Goal: Information Seeking & Learning: Learn about a topic

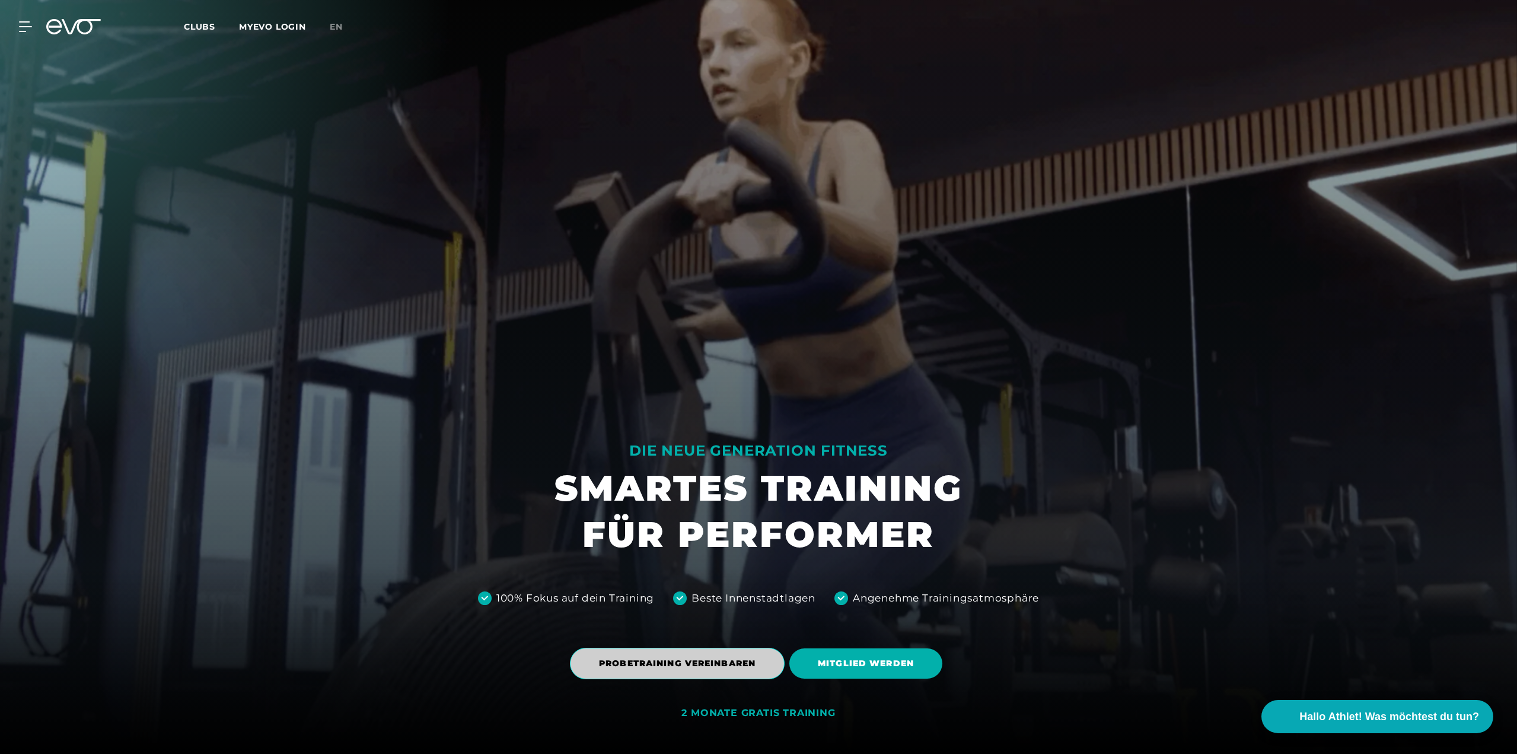
click at [712, 653] on span "PROBETRAINING VEREINBAREN" at bounding box center [677, 662] width 215 height 31
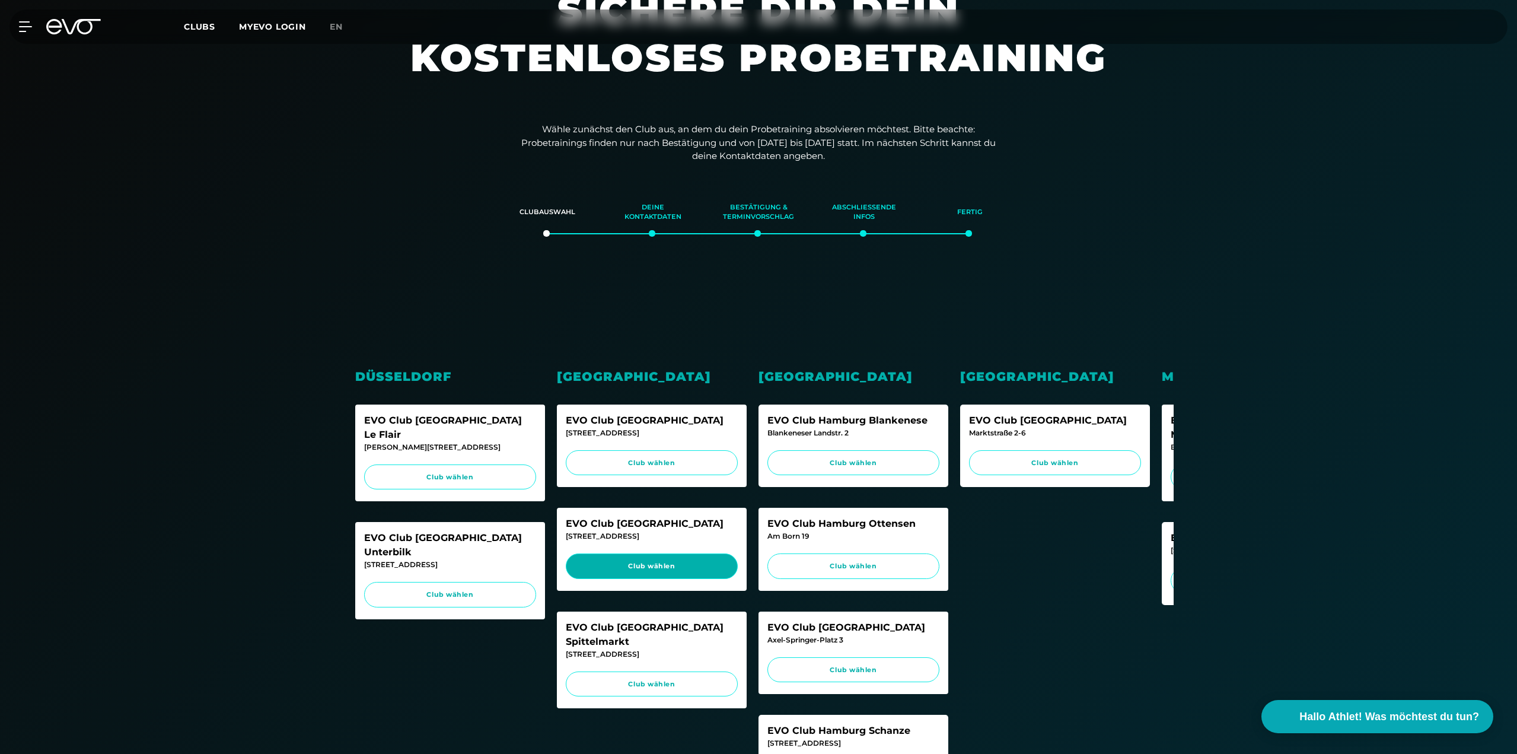
scroll to position [178, 0]
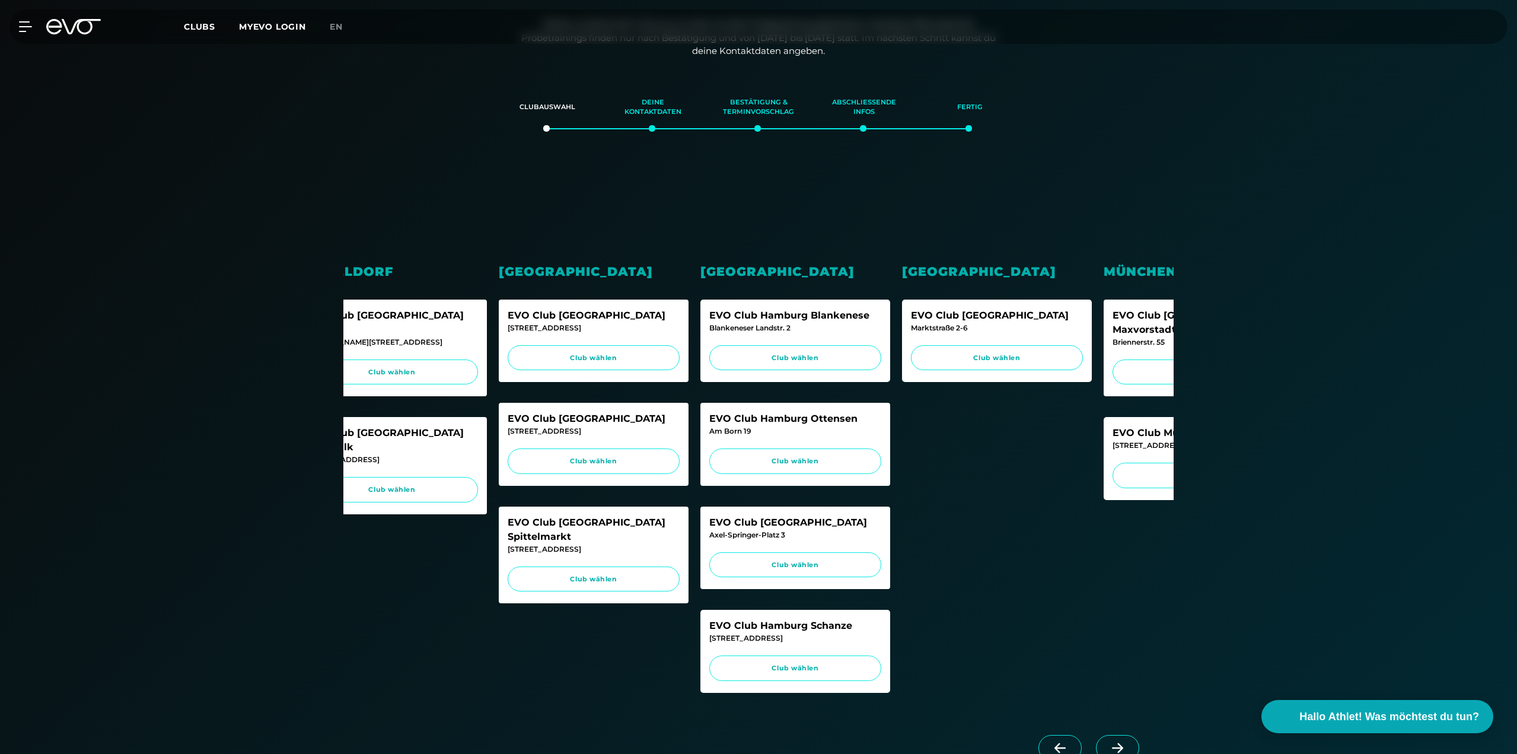
drag, startPoint x: 1003, startPoint y: 432, endPoint x: 1151, endPoint y: 442, distance: 148.5
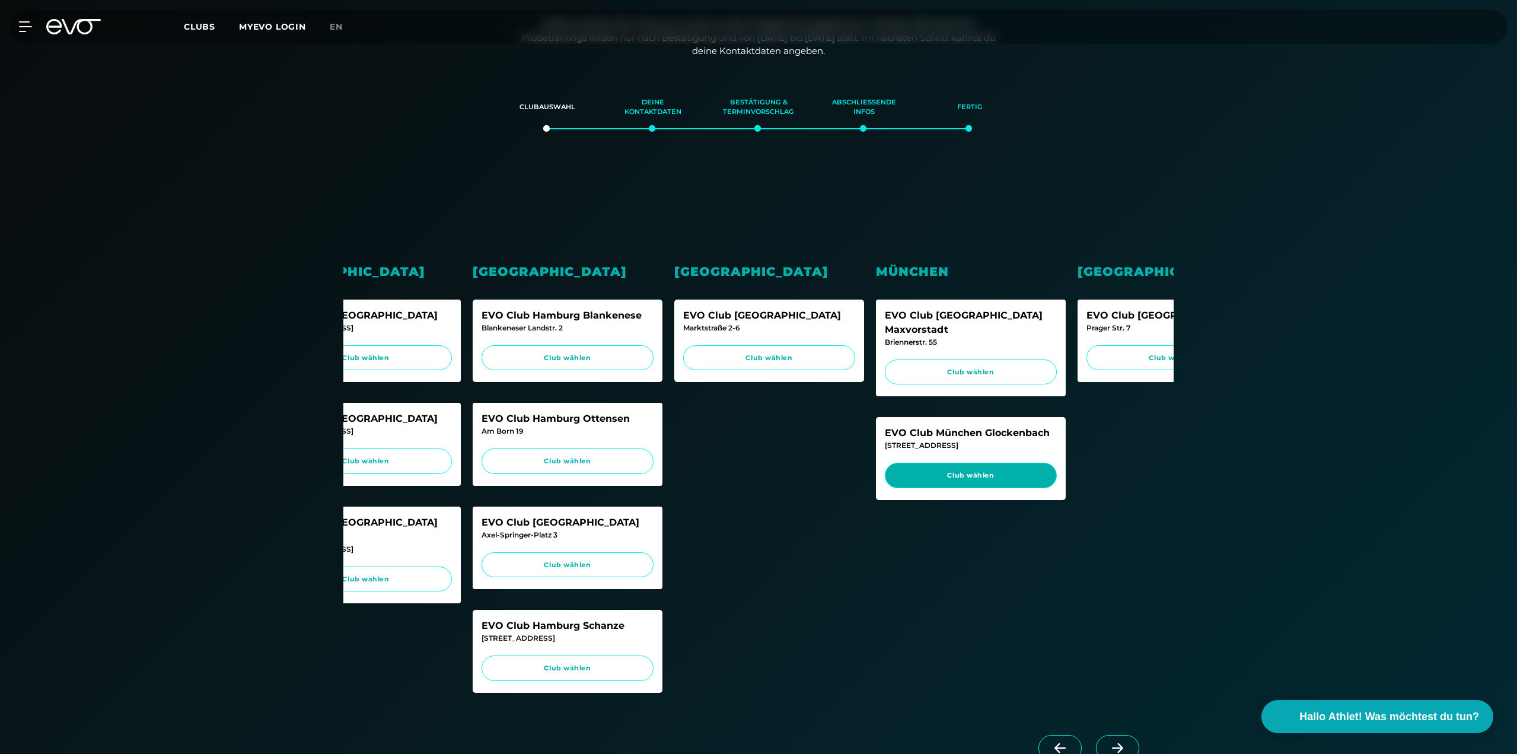
drag, startPoint x: 910, startPoint y: 427, endPoint x: 1068, endPoint y: 451, distance: 160.0
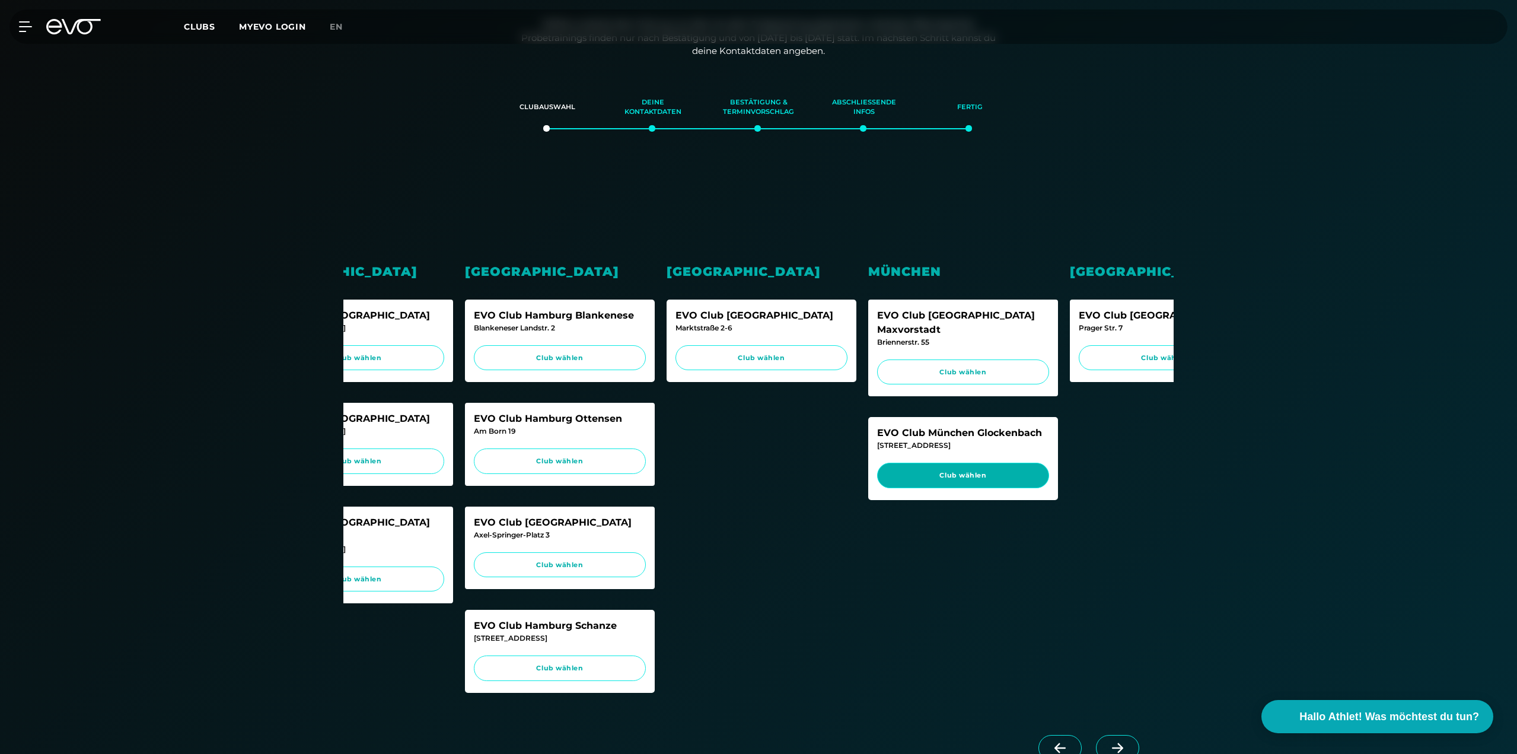
scroll to position [0, 296]
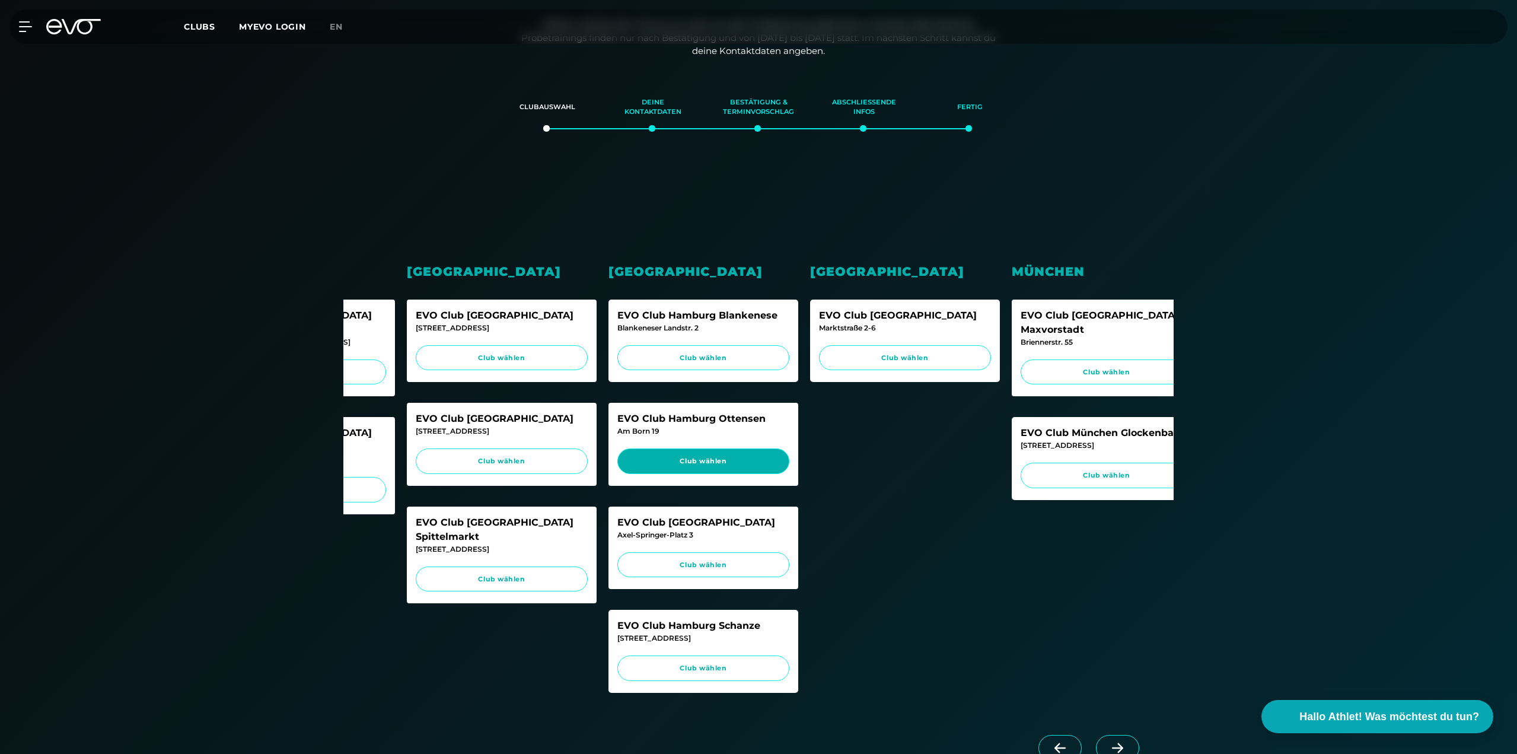
drag, startPoint x: 769, startPoint y: 462, endPoint x: 631, endPoint y: 463, distance: 138.1
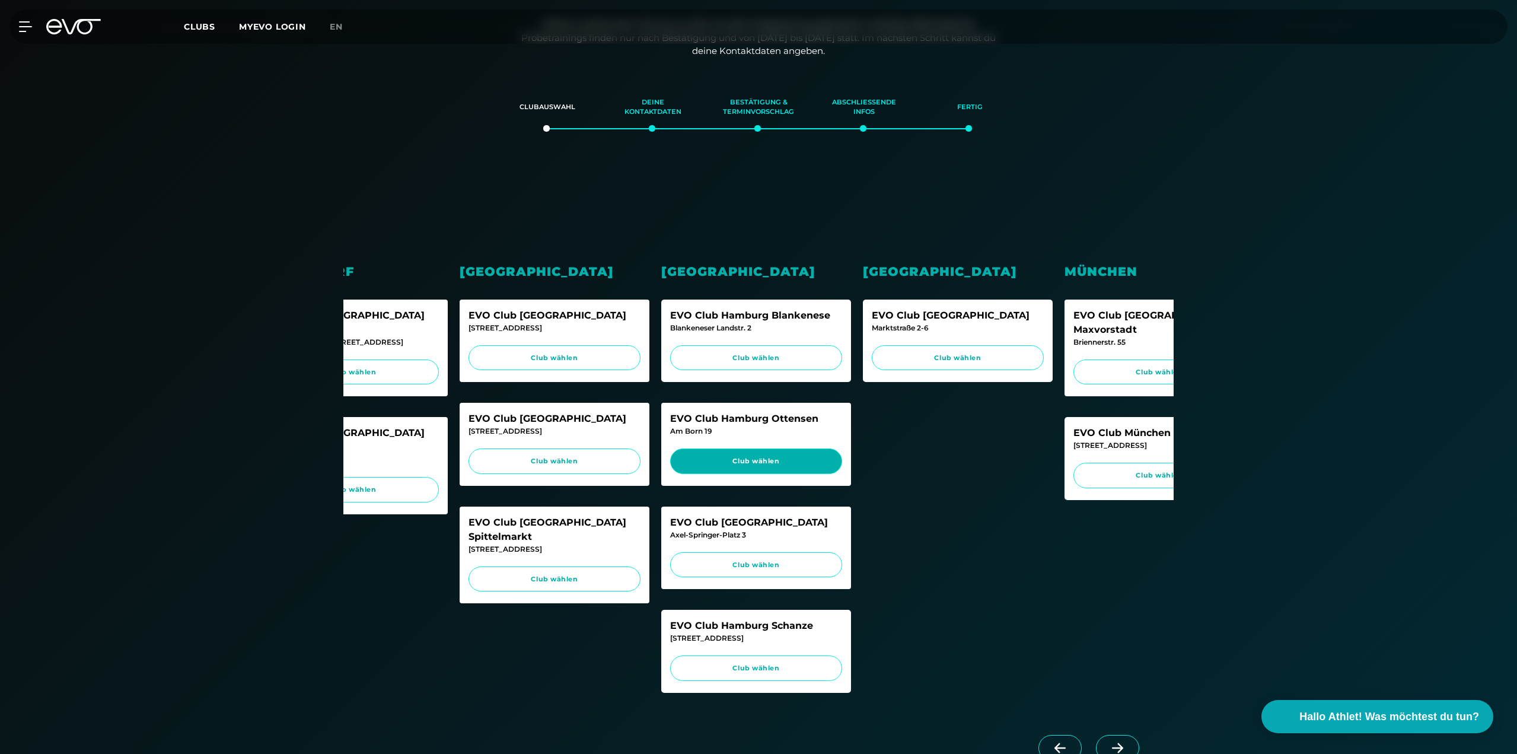
scroll to position [0, 95]
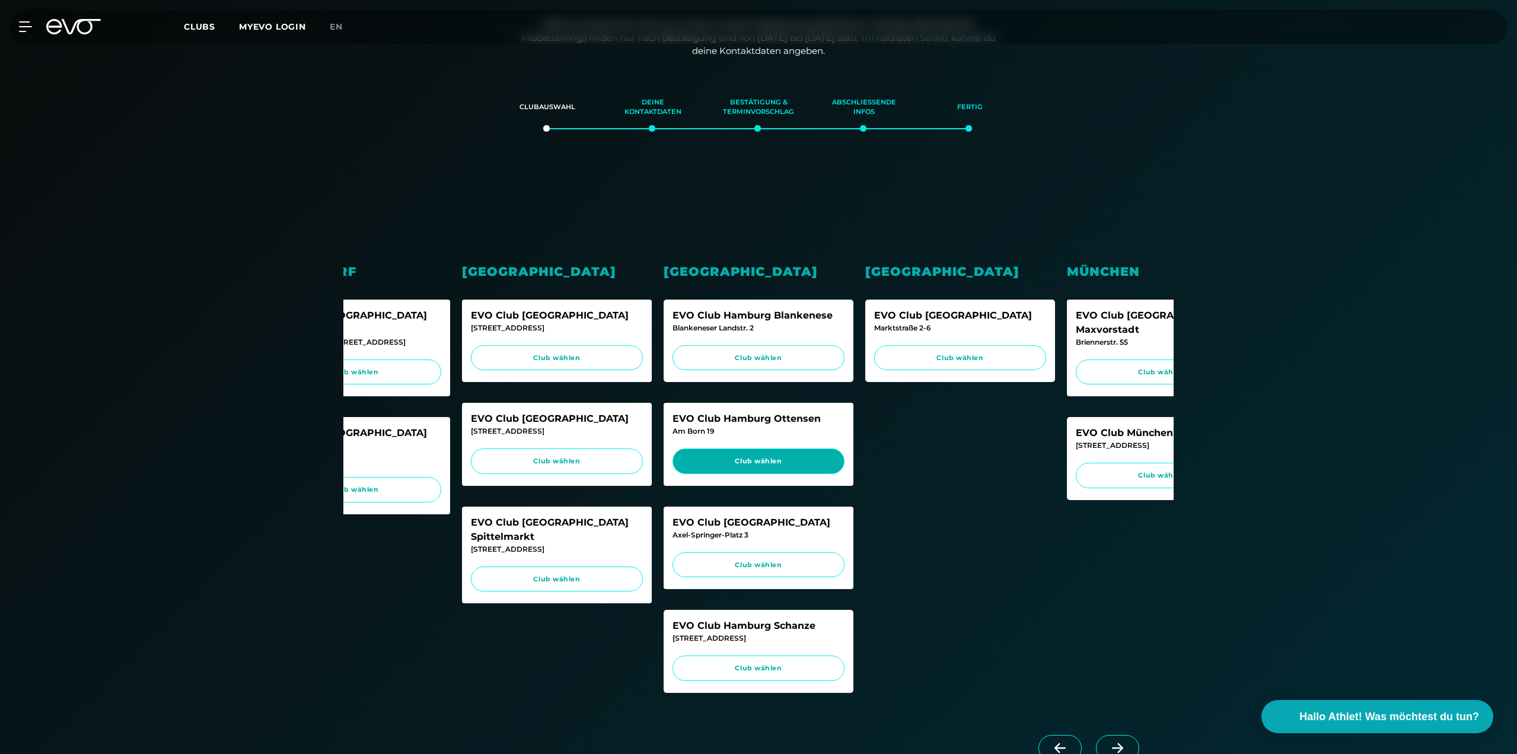
click at [735, 470] on link "Club wählen" at bounding box center [758, 460] width 172 height 25
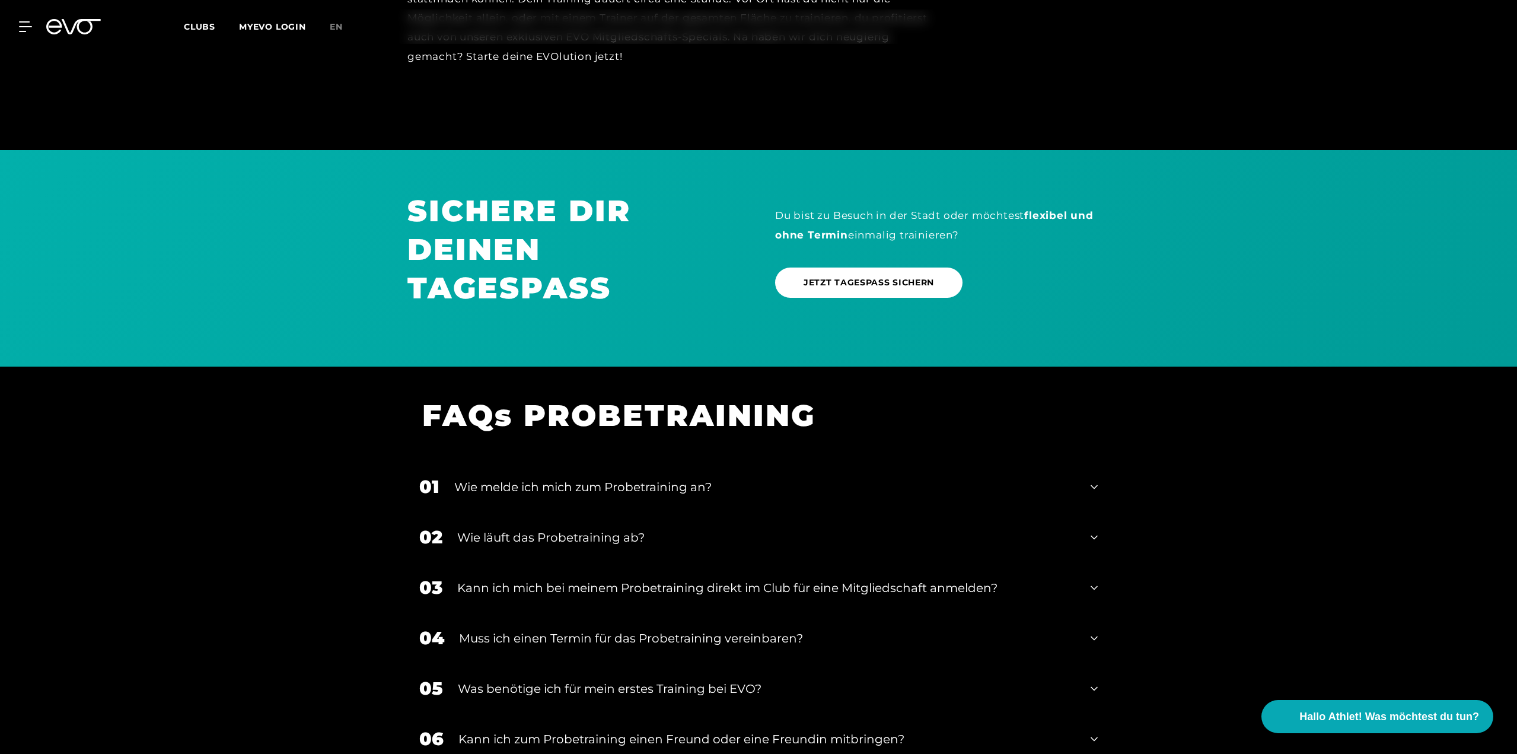
scroll to position [1158, 0]
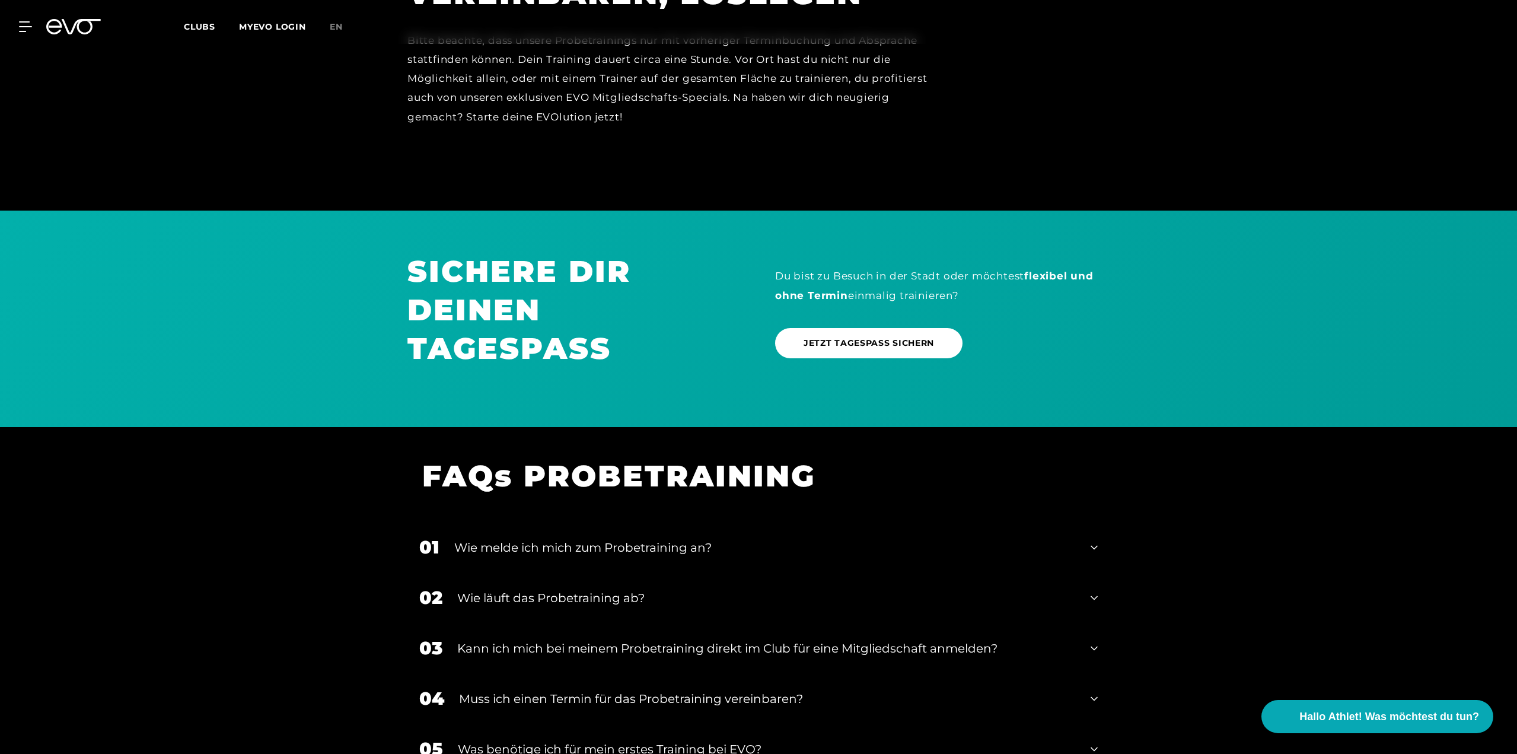
click at [515, 548] on div "Wie melde ich mich zum Probetraining an?" at bounding box center [764, 547] width 621 height 18
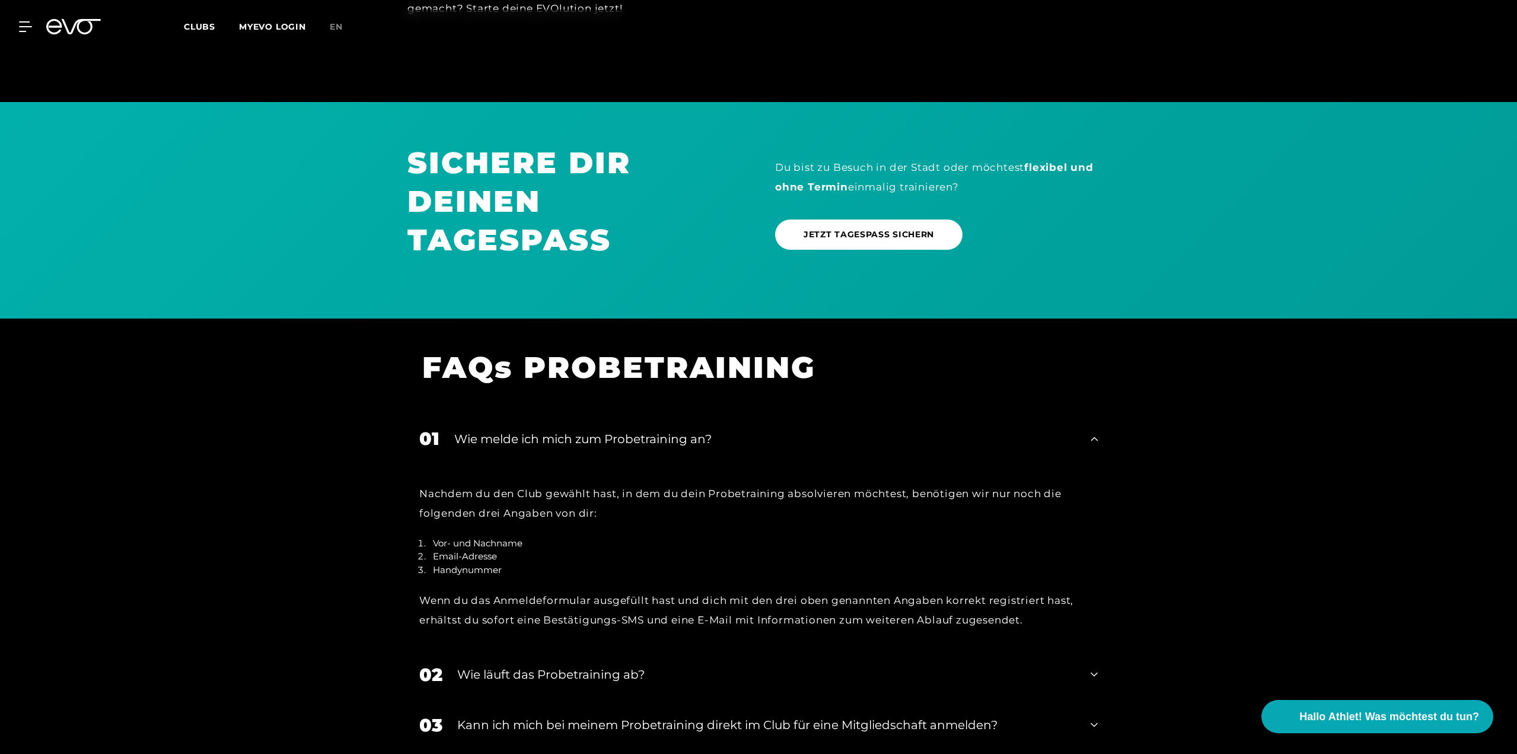
scroll to position [1336, 0]
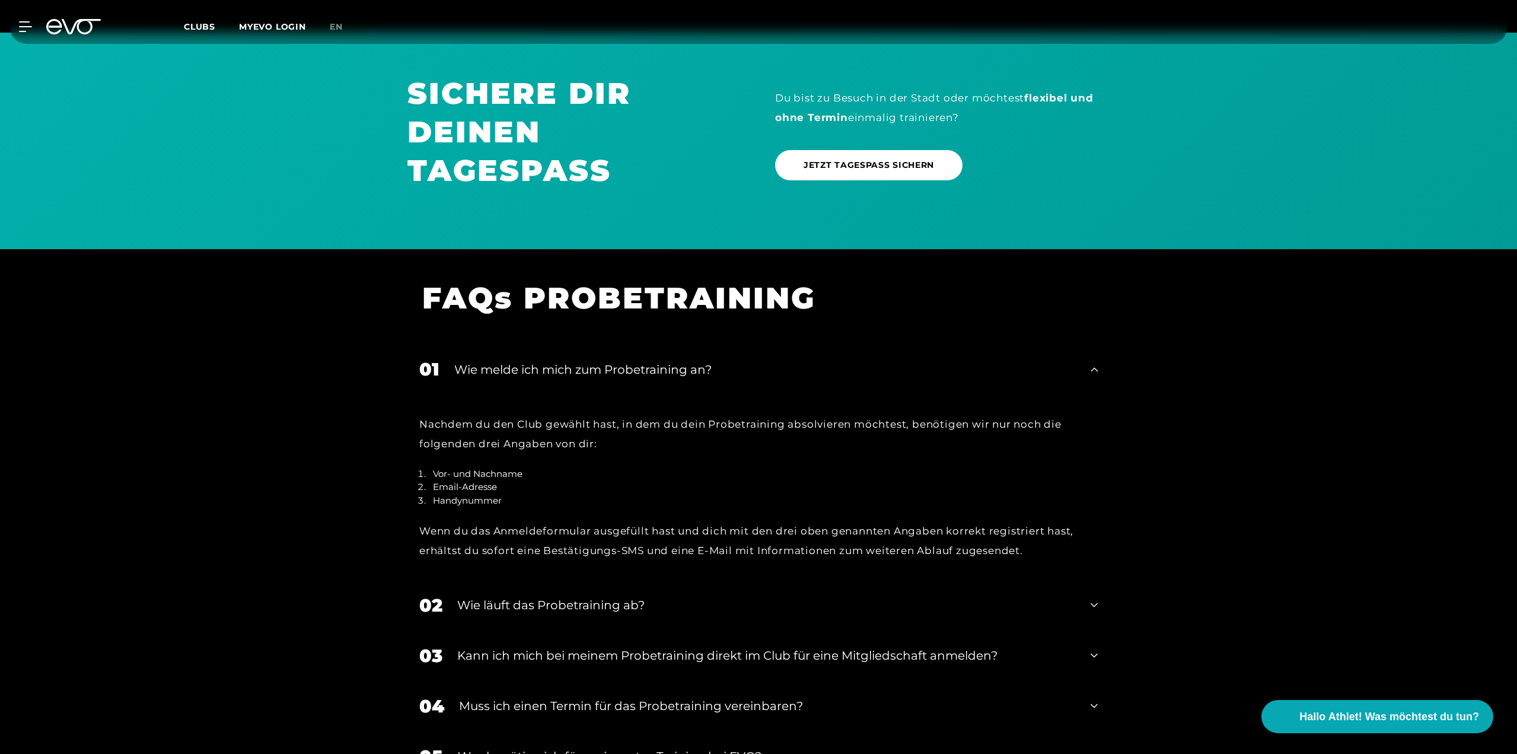
click at [528, 605] on div "Wie läuft das Probetraining ab?" at bounding box center [766, 605] width 618 height 18
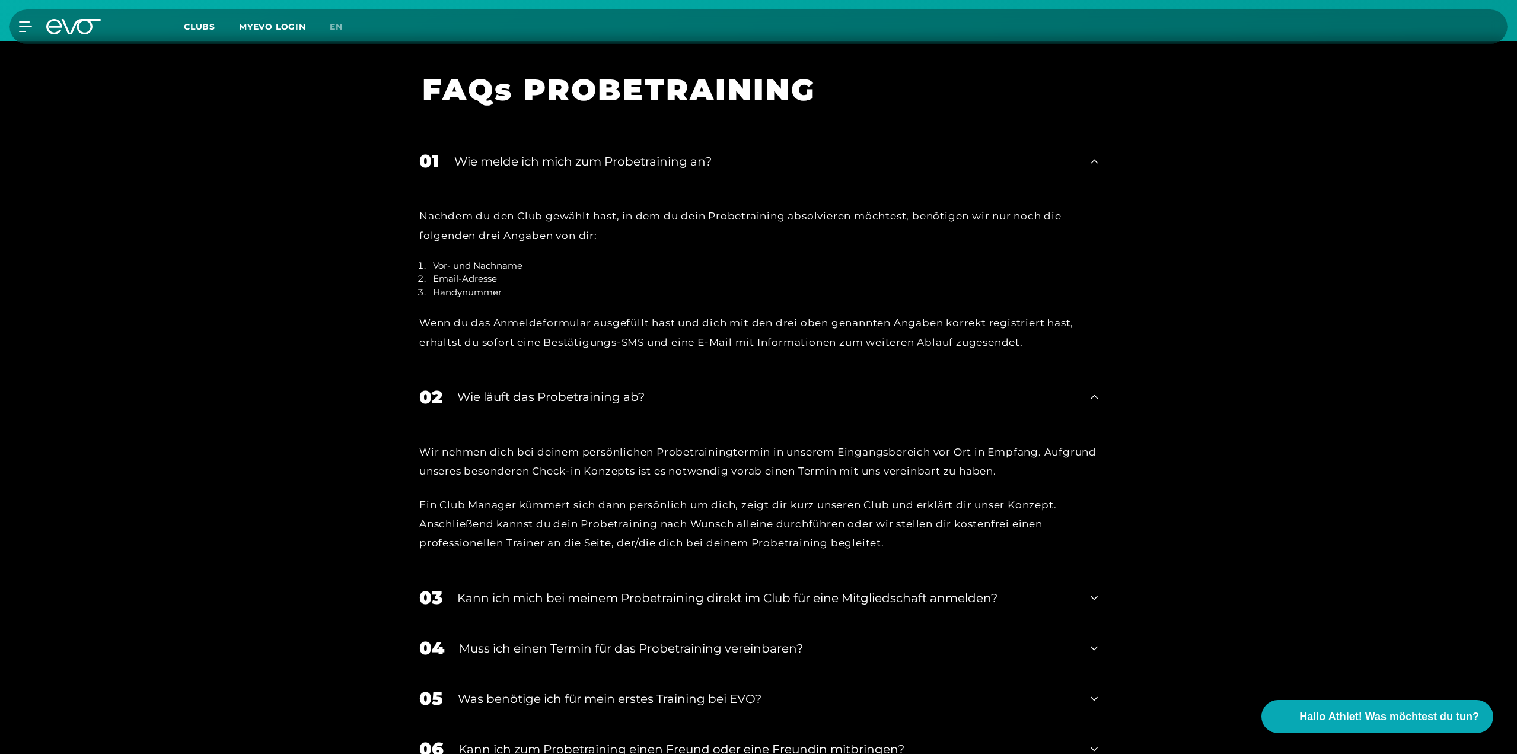
scroll to position [1573, 0]
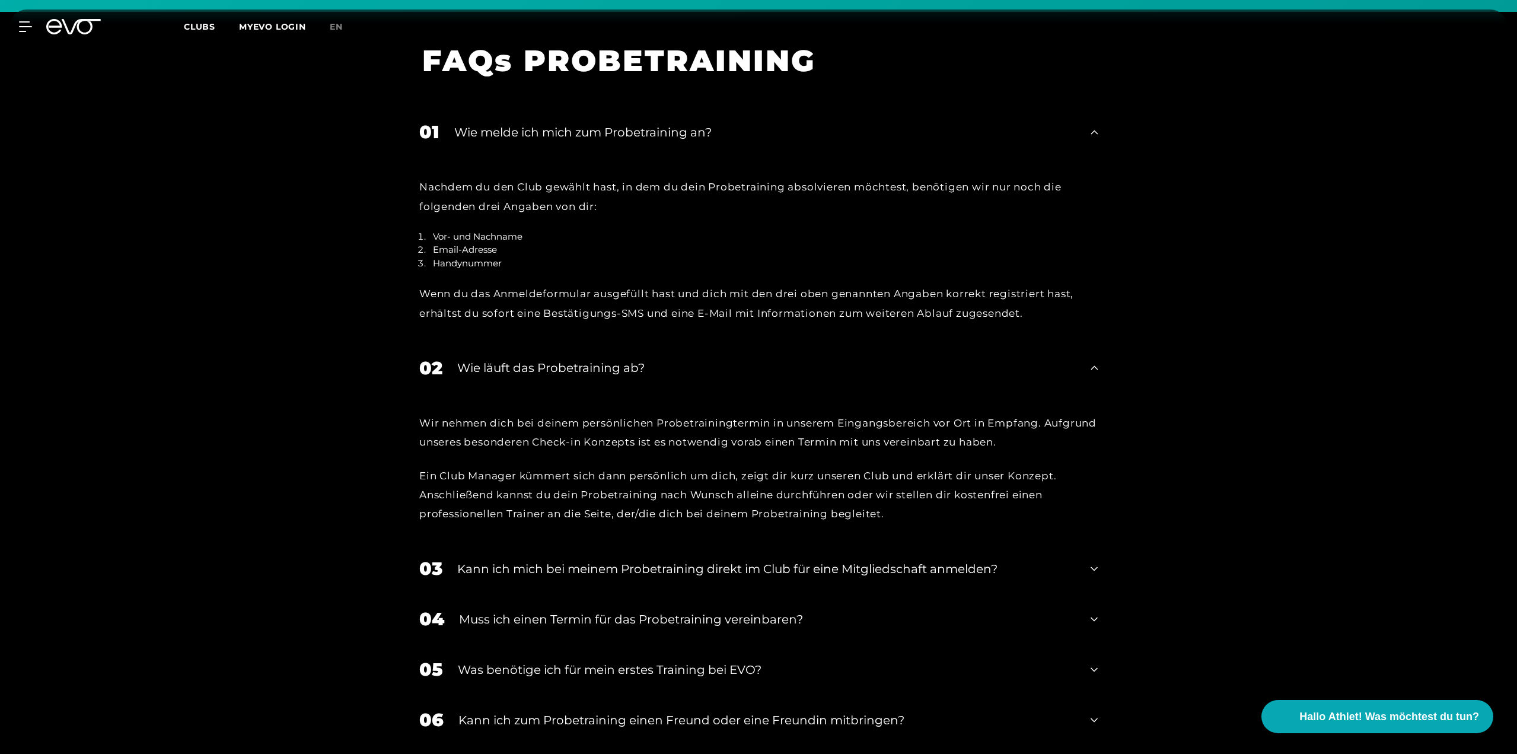
click at [521, 575] on div "Kann ich mich bei meinem Probetraining direkt im Club für eine Mitgliedschaft a…" at bounding box center [766, 569] width 618 height 18
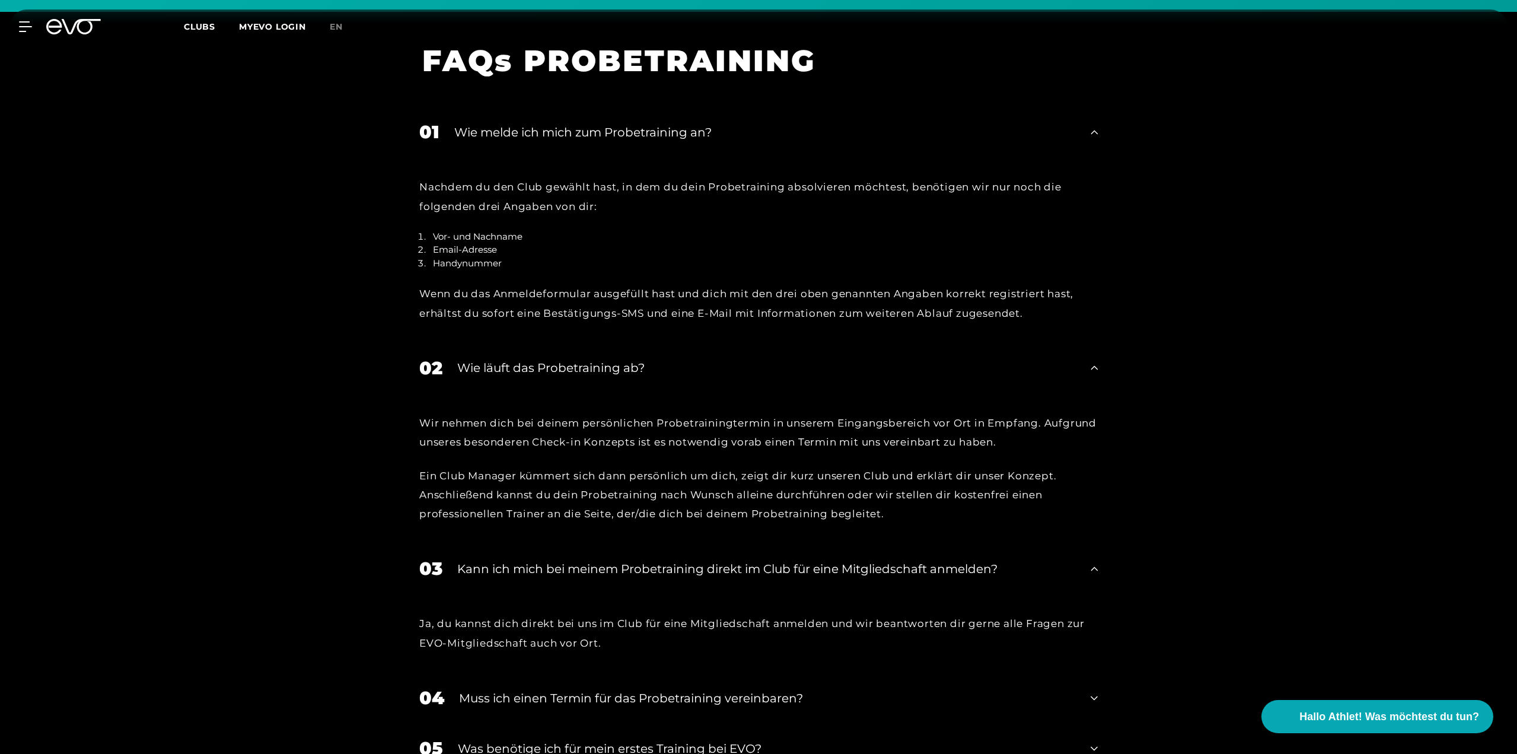
click at [521, 574] on div "Kann ich mich bei meinem Probetraining direkt im Club für eine Mitgliedschaft a…" at bounding box center [766, 569] width 618 height 18
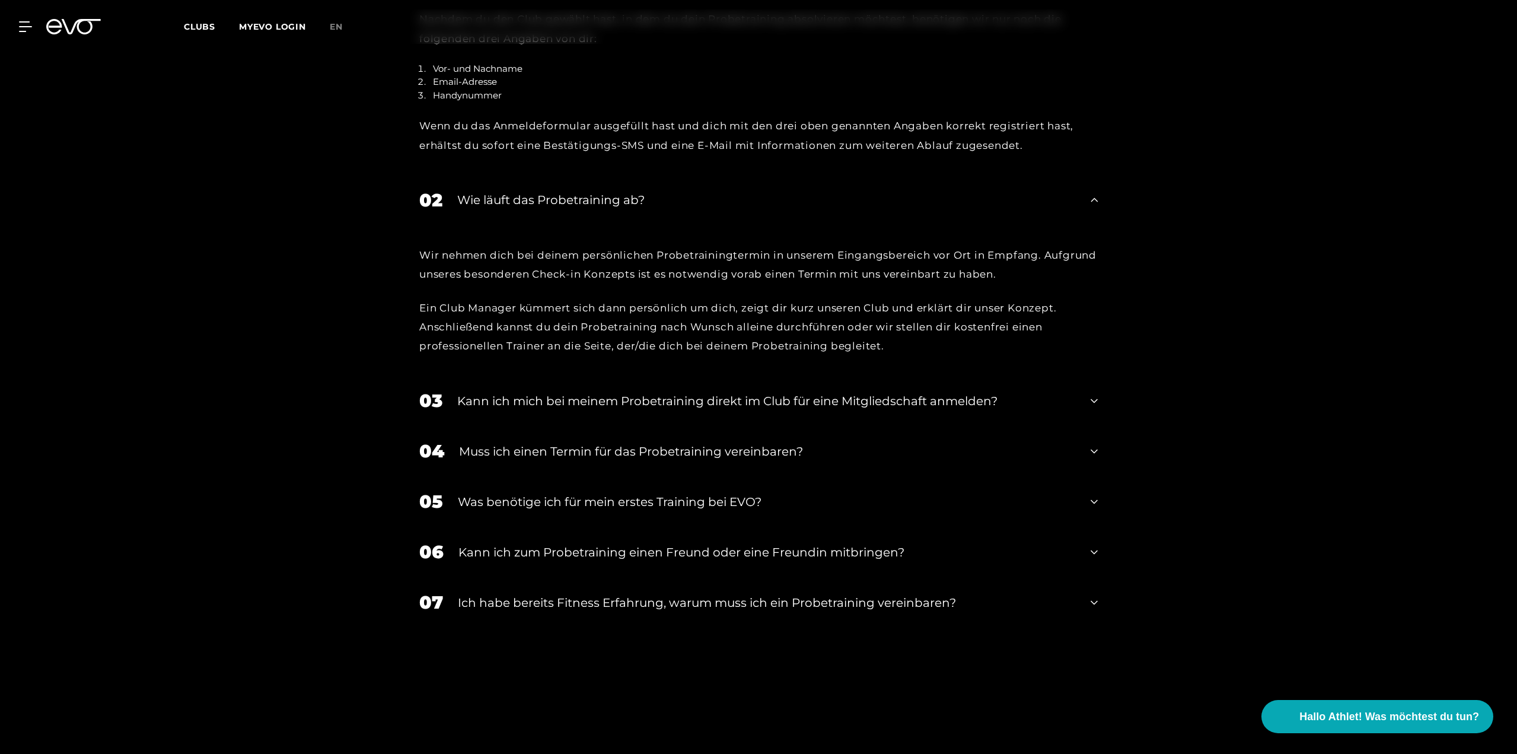
scroll to position [1751, 0]
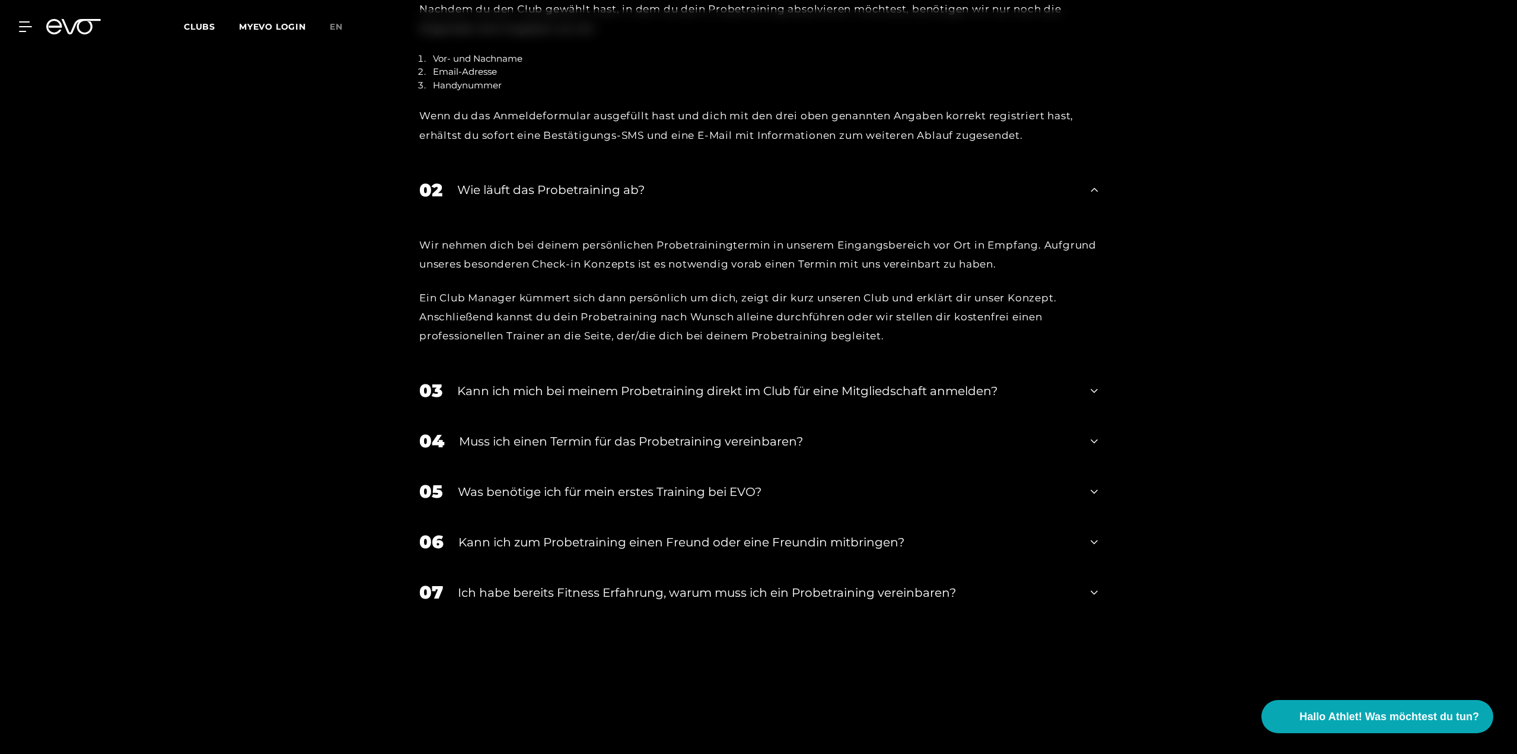
click at [582, 614] on div "07 Ich habe bereits Fitness Erfahrung, warum muss ich ein Probetraining vereinb…" at bounding box center [758, 592] width 702 height 50
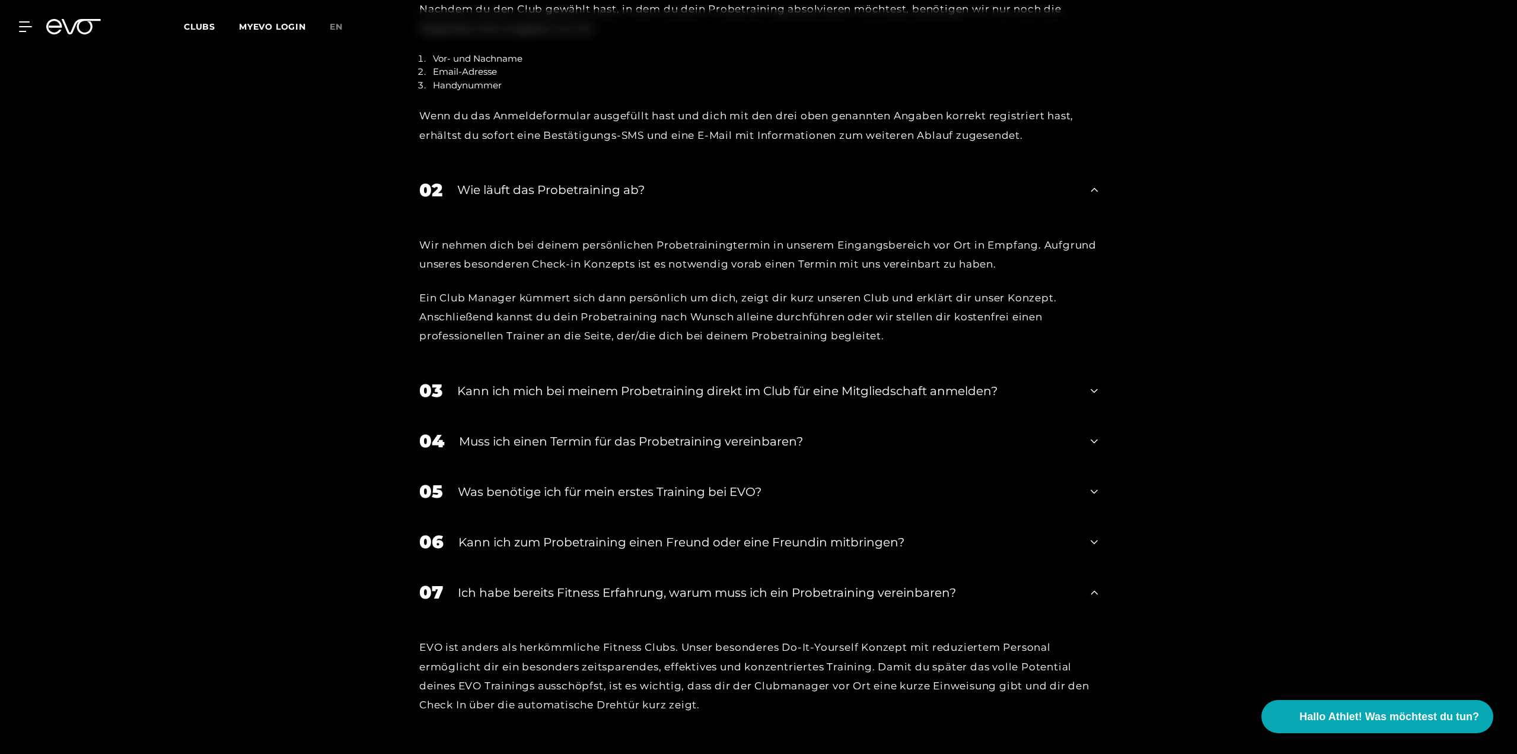
click at [581, 607] on div "07 Ich habe bereits Fitness Erfahrung, warum muss ich ein Probetraining vereinb…" at bounding box center [758, 592] width 702 height 50
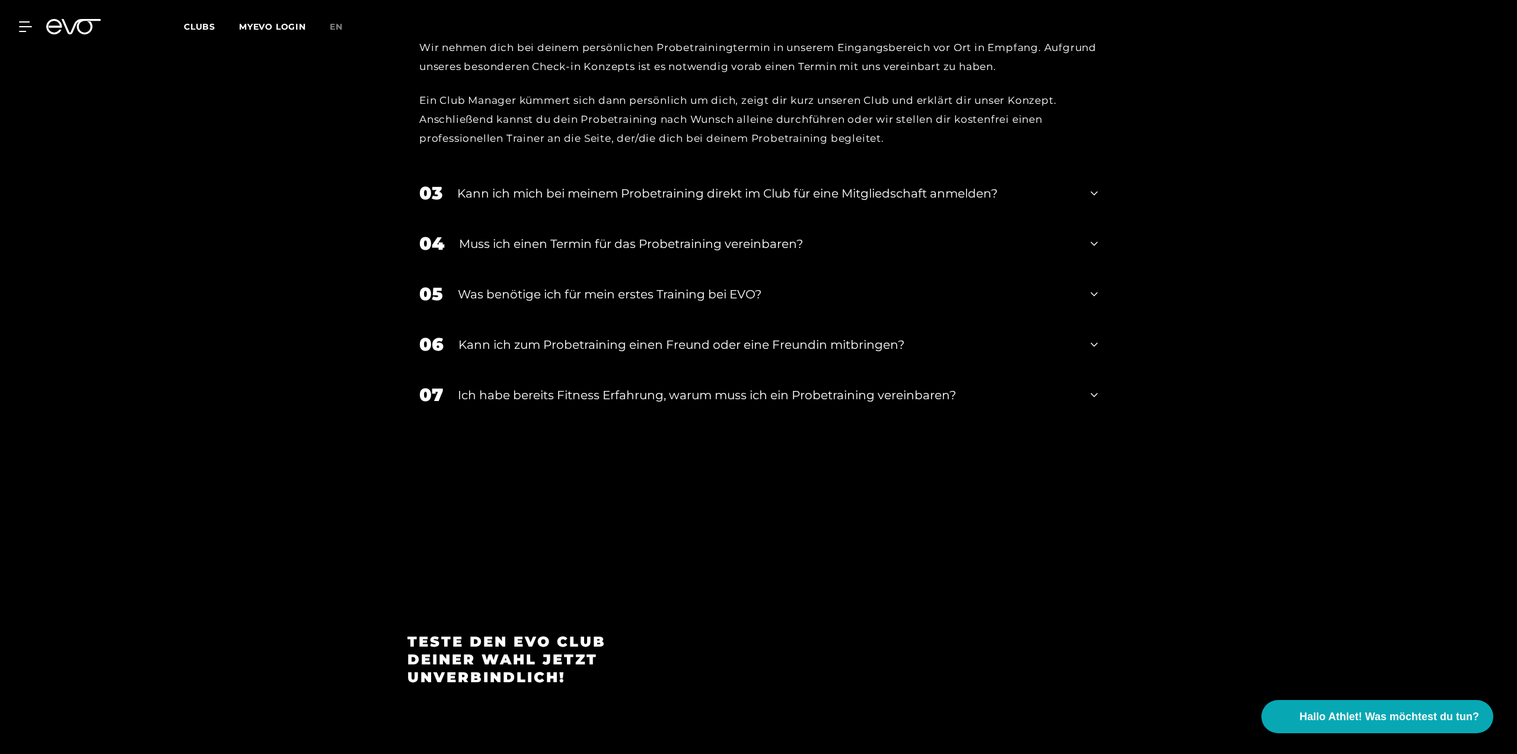
scroll to position [1988, 0]
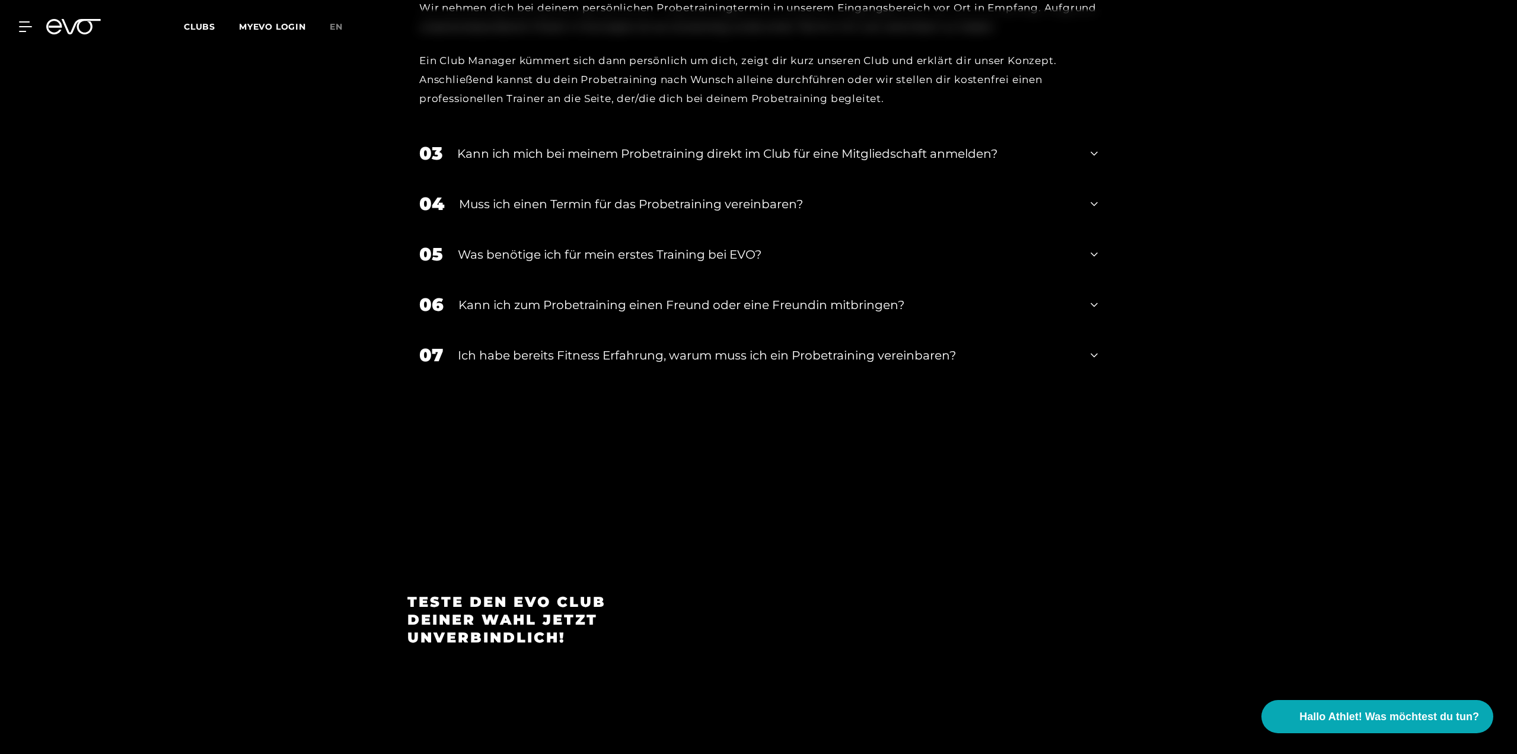
click at [591, 307] on div "Kann ich zum Probetraining einen Freund oder eine Freundin mitbringen?" at bounding box center [766, 305] width 617 height 18
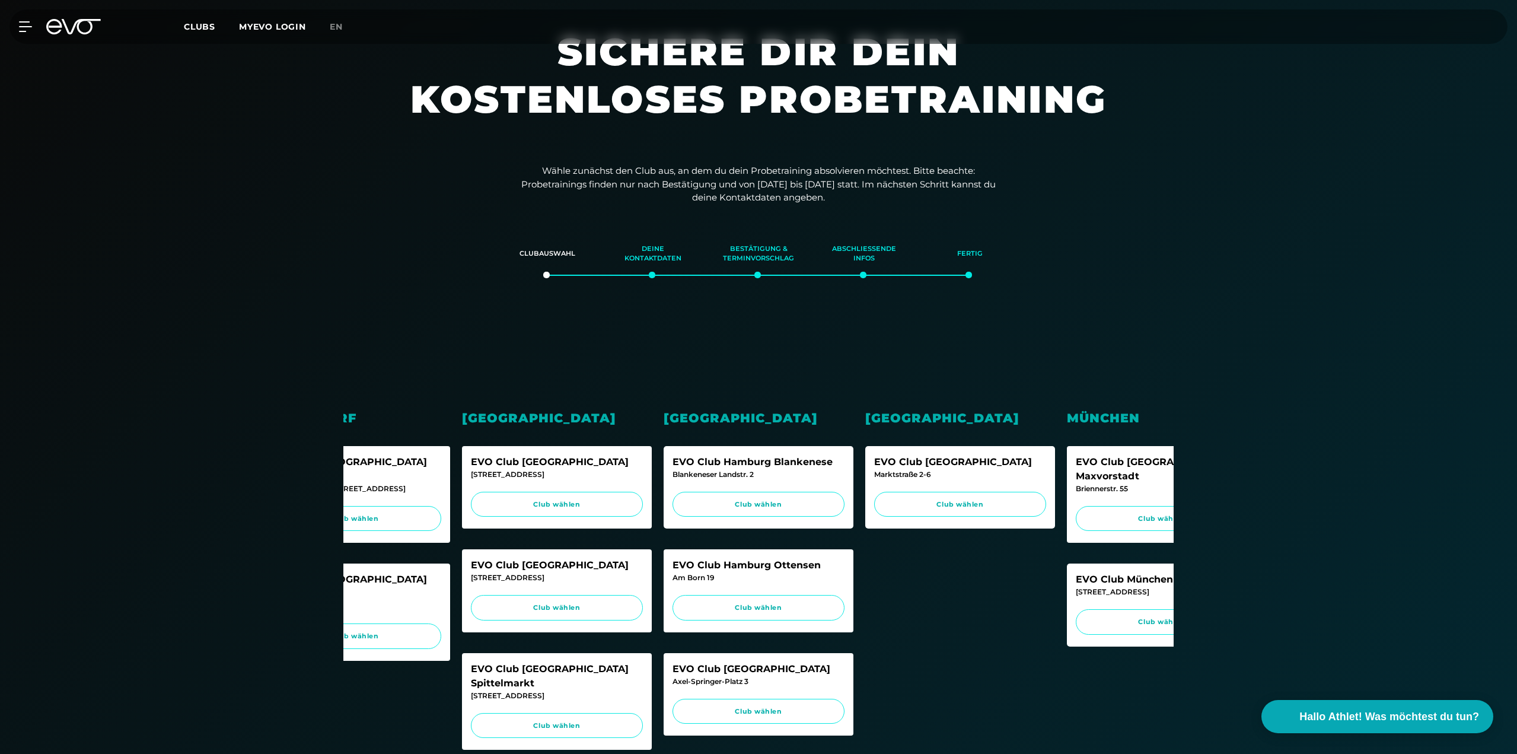
scroll to position [0, 0]
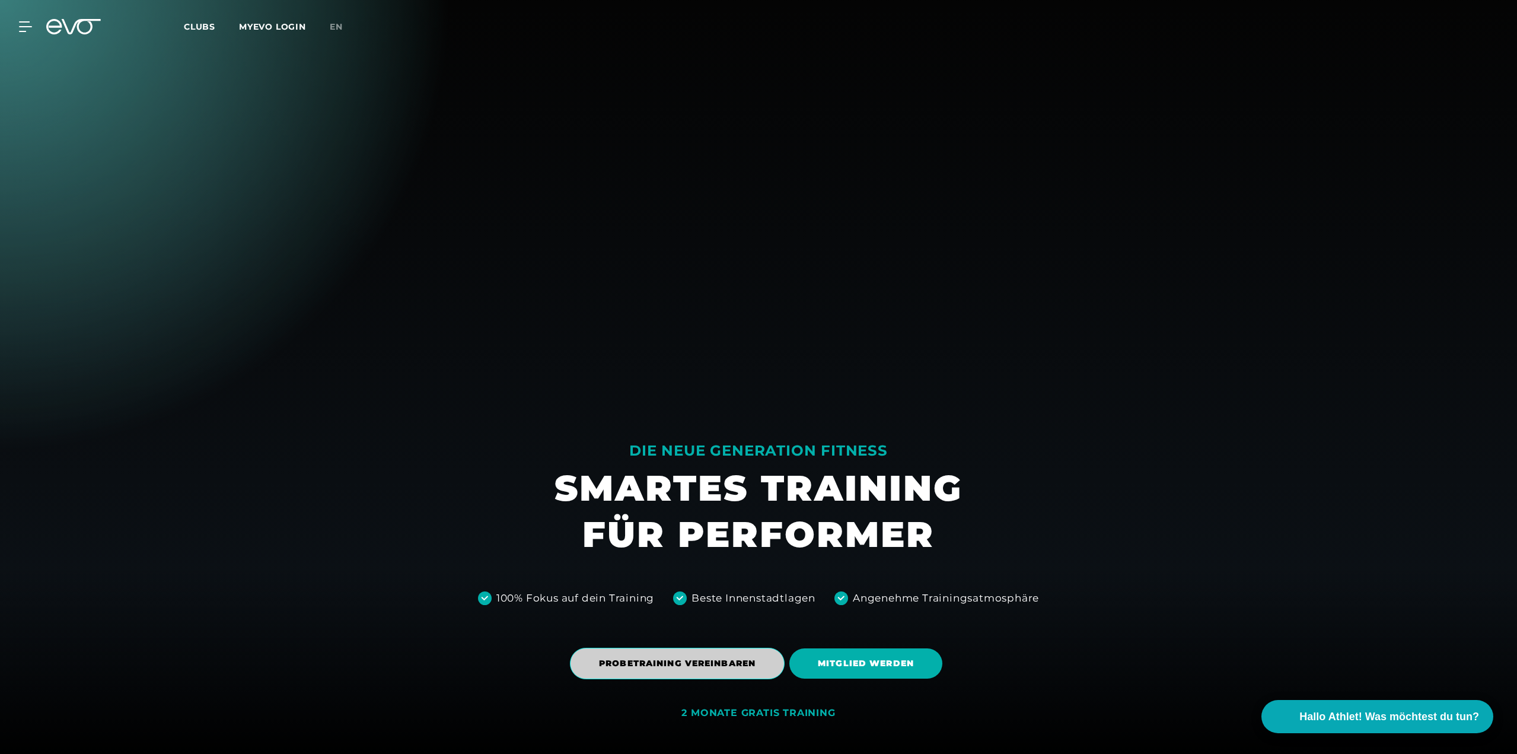
click at [711, 667] on span "PROBETRAINING VEREINBAREN" at bounding box center [677, 663] width 157 height 12
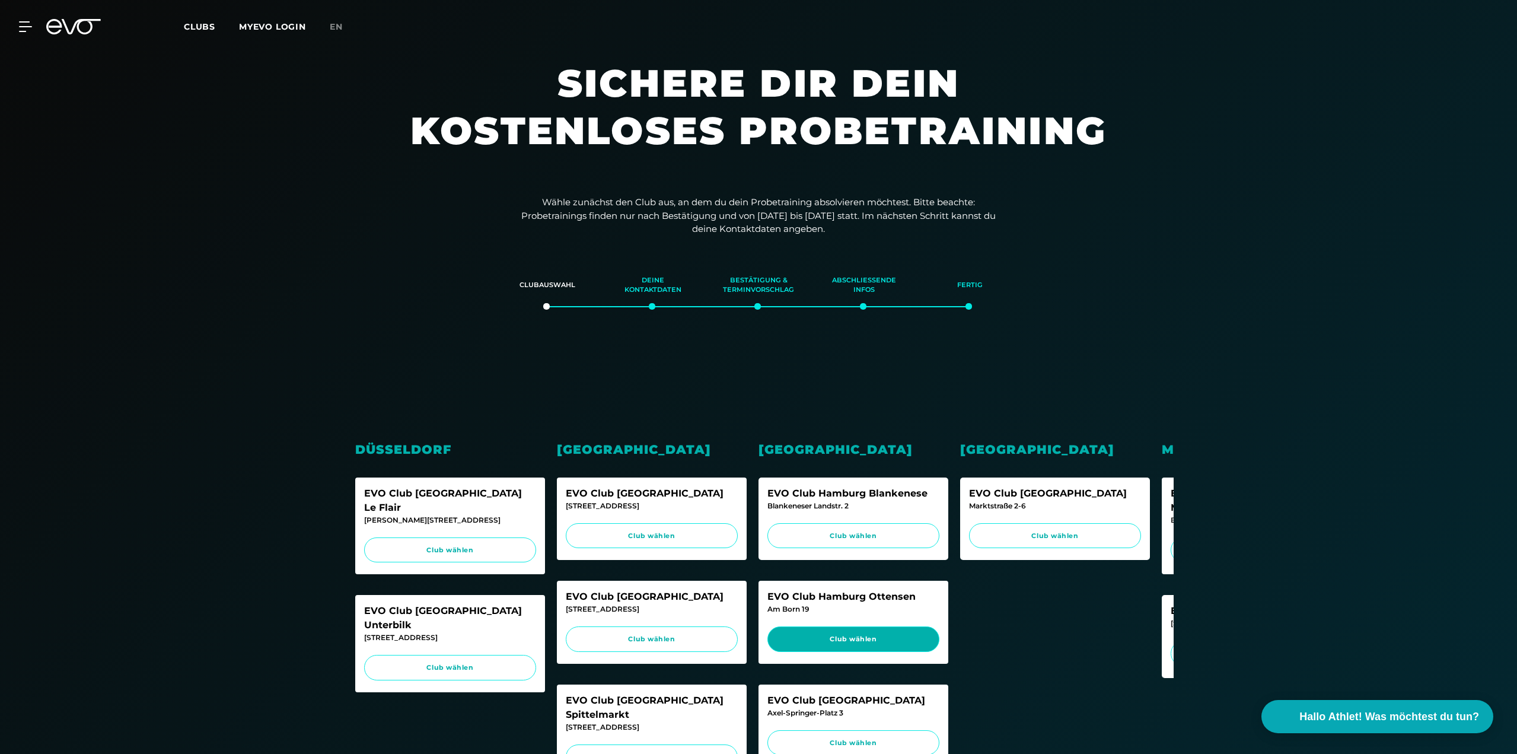
click at [815, 638] on span "Club wählen" at bounding box center [852, 639] width 149 height 10
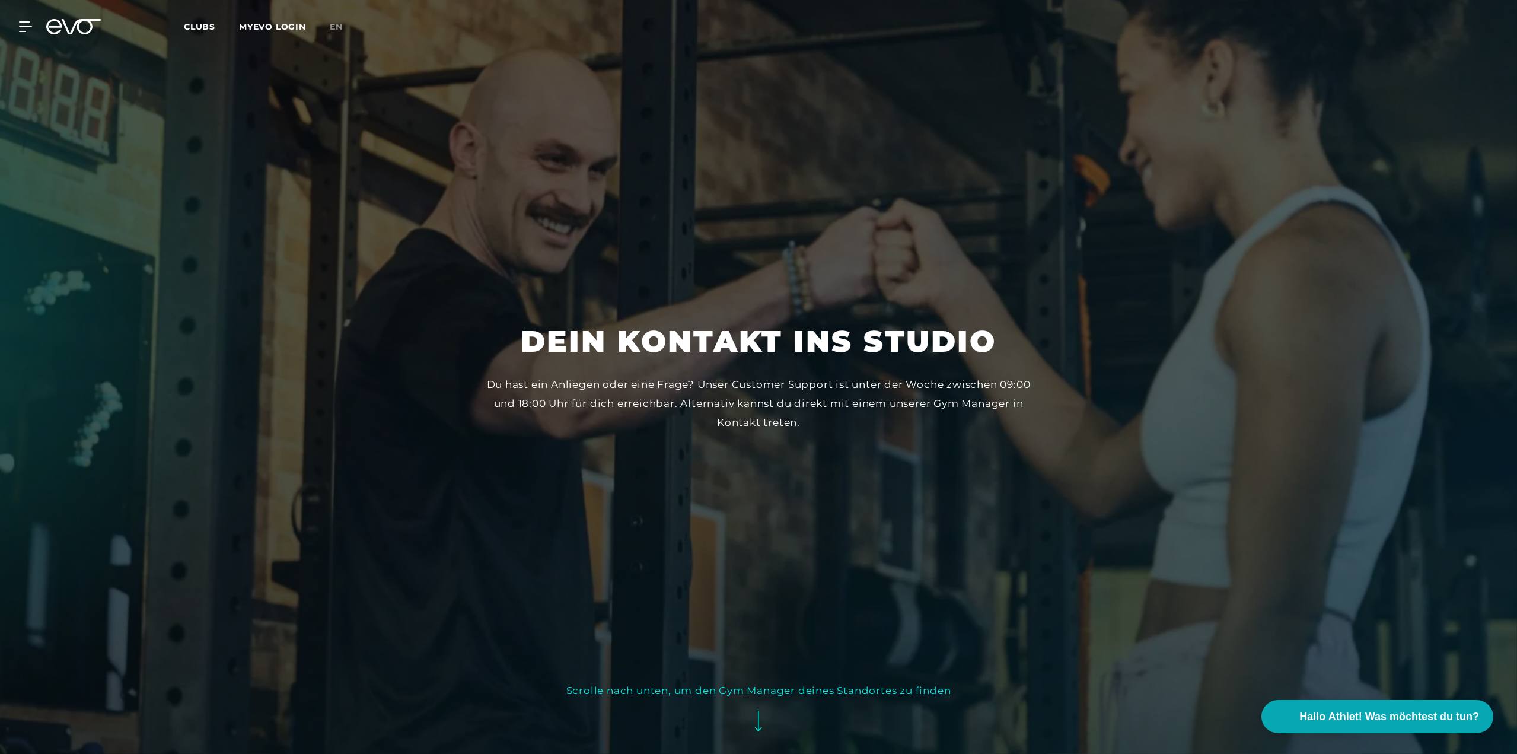
click at [662, 695] on div "Scrolle nach unten, um den Gym Manager deines Standortes zu finden" at bounding box center [758, 690] width 385 height 19
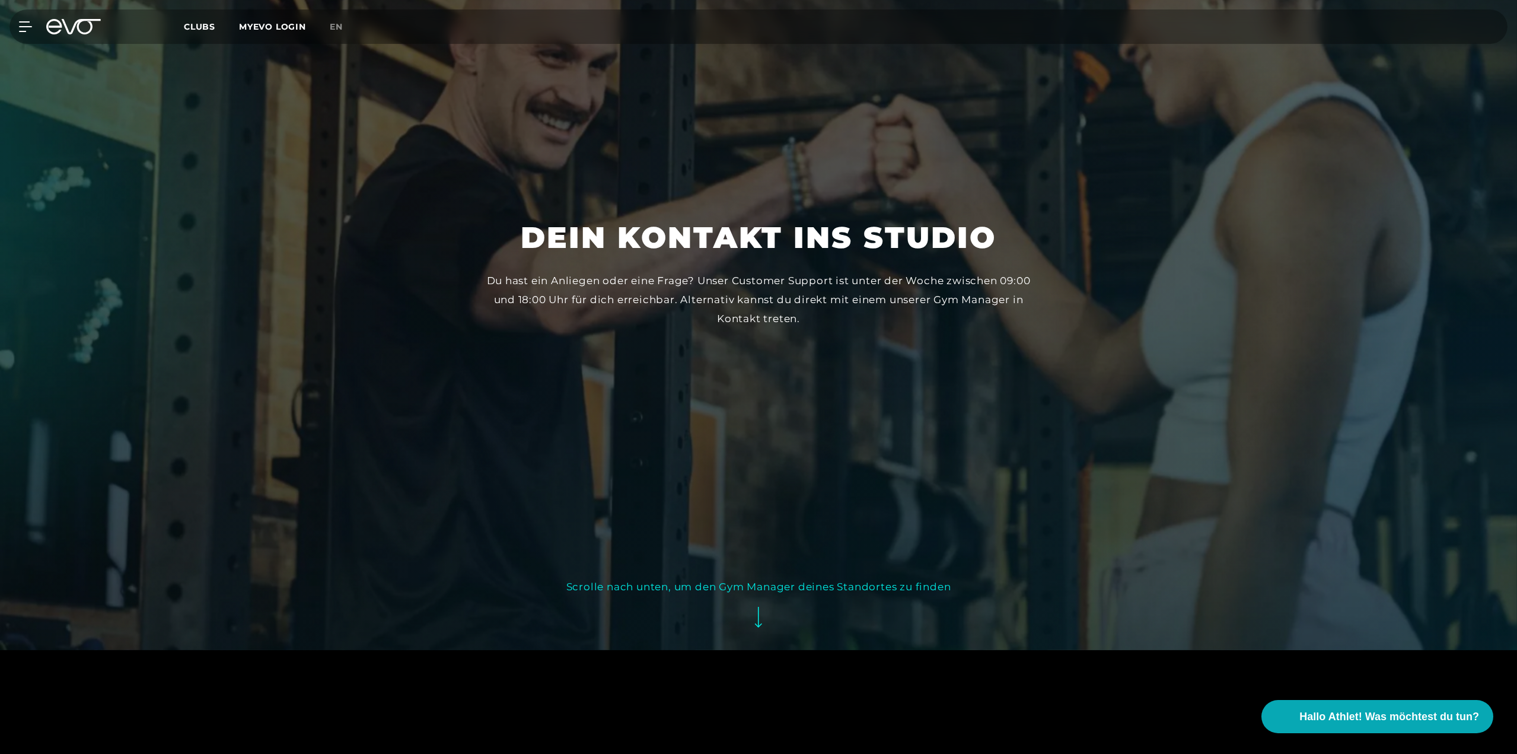
scroll to position [101, 0]
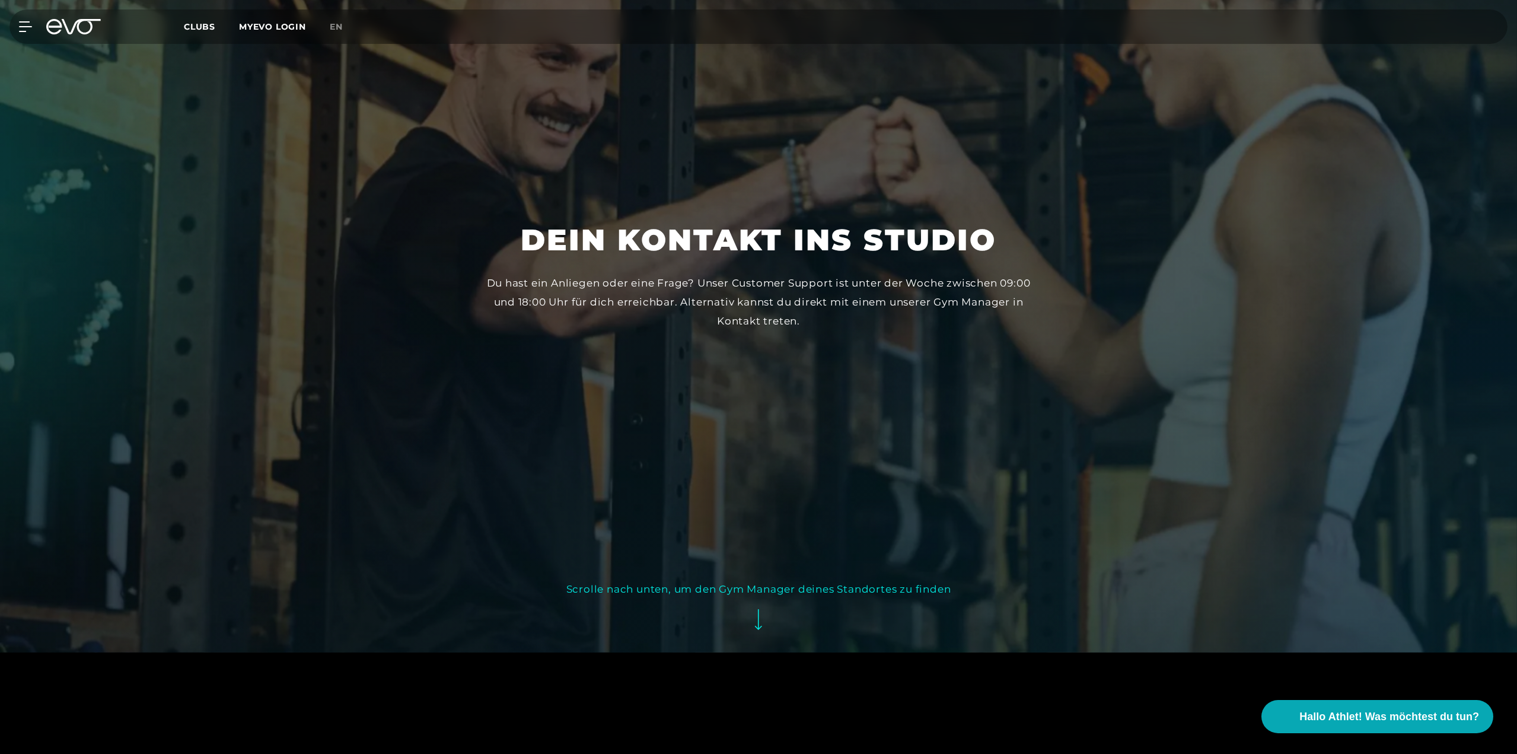
click at [780, 588] on div "Scrolle nach unten, um den Gym Manager deines Standortes zu finden" at bounding box center [758, 588] width 385 height 19
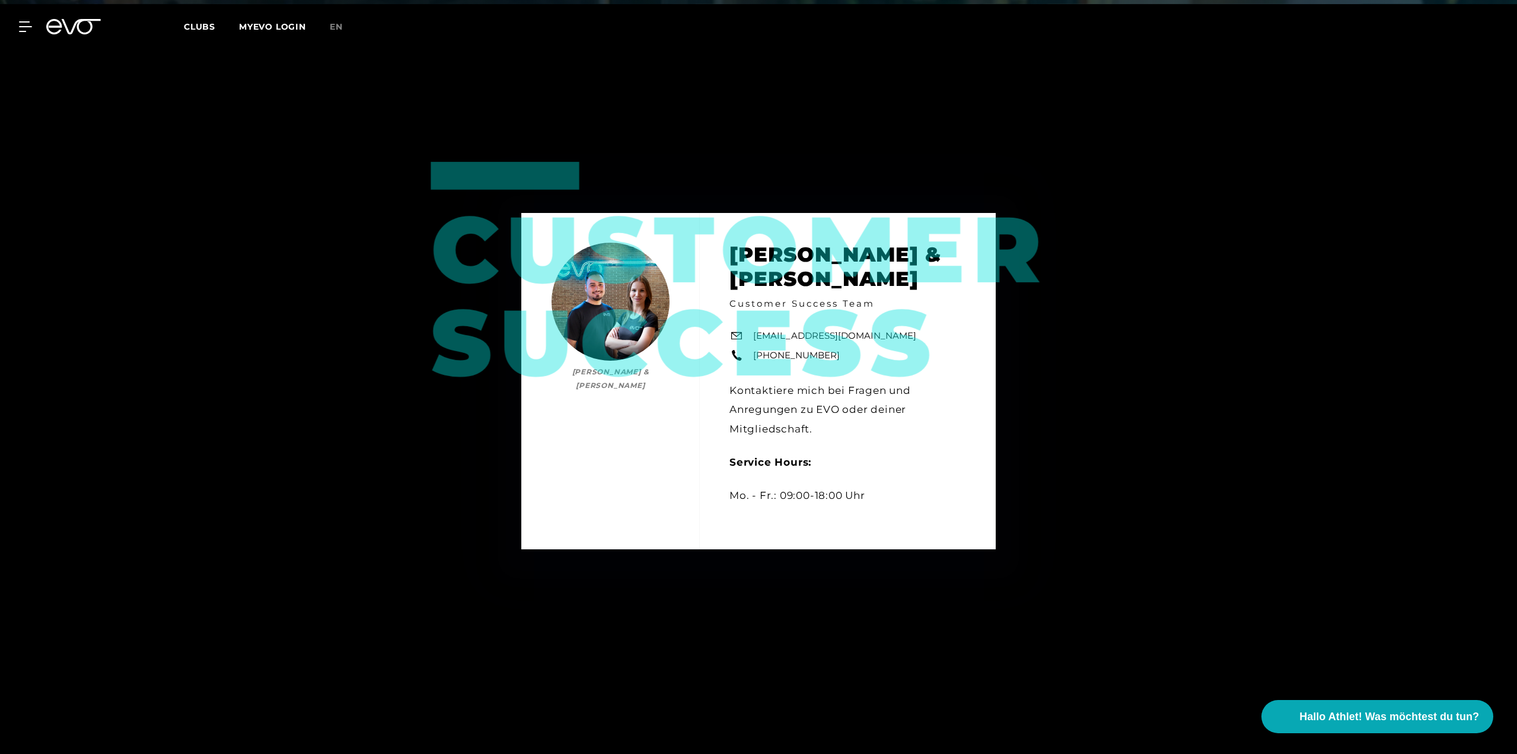
scroll to position [754, 0]
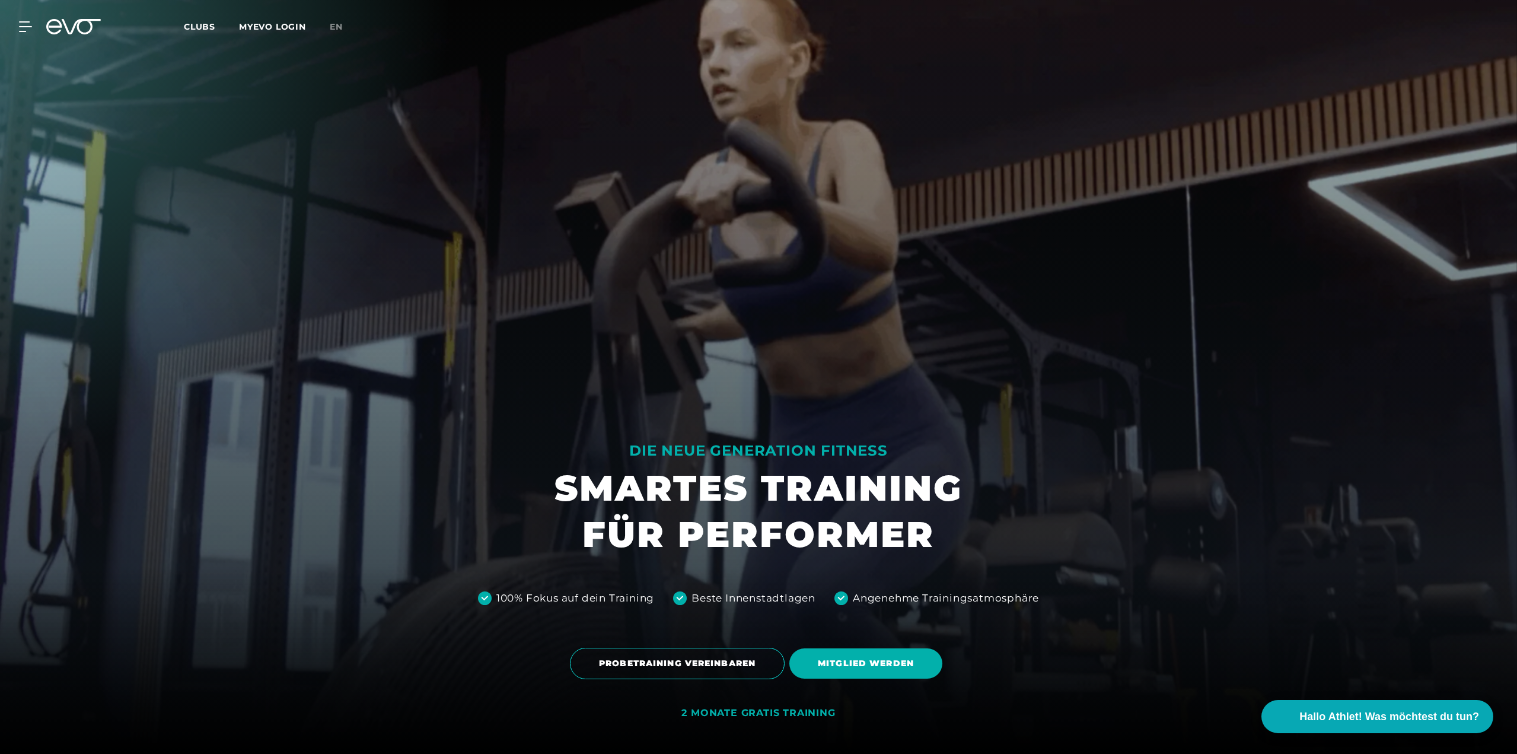
click at [345, 26] on link "en" at bounding box center [343, 27] width 27 height 14
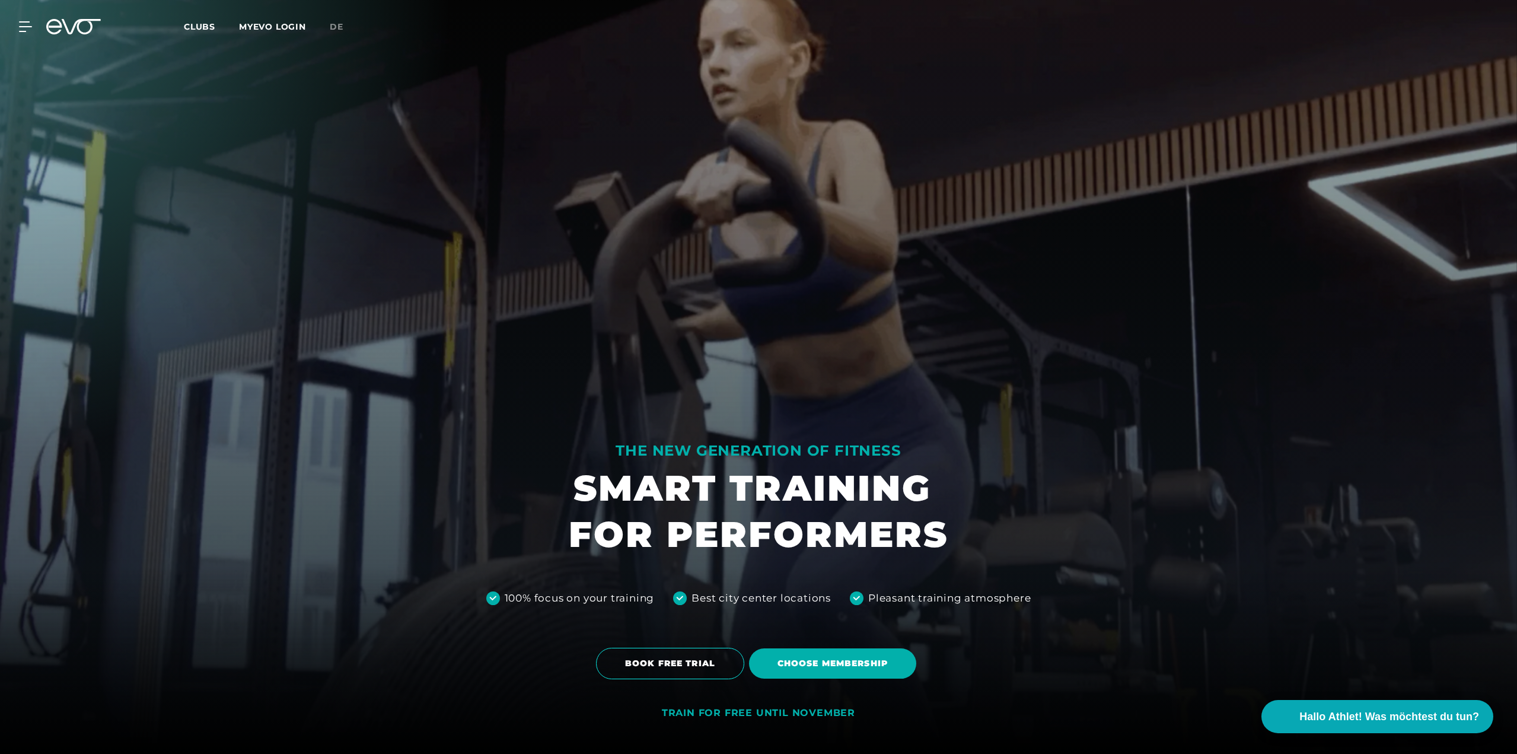
click at [336, 20] on link "de" at bounding box center [344, 27] width 28 height 14
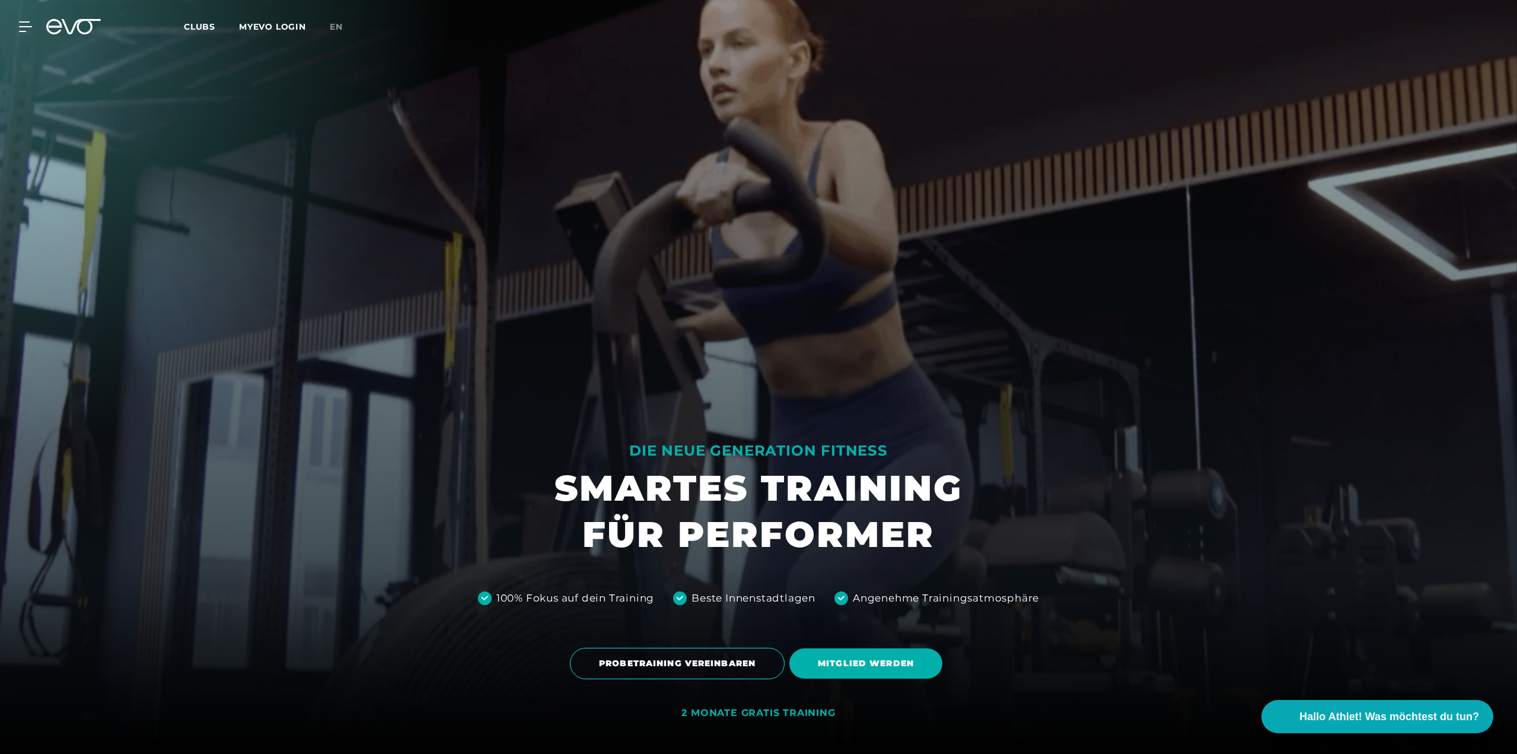
click at [303, 15] on div "MyEVO Login Über EVO Mitgliedschaften Probetraining TAGESPASS EVO Studios [GEOG…" at bounding box center [758, 26] width 1512 height 34
click at [294, 23] on link "MYEVO LOGIN" at bounding box center [272, 26] width 67 height 11
